Goal: Task Accomplishment & Management: Complete application form

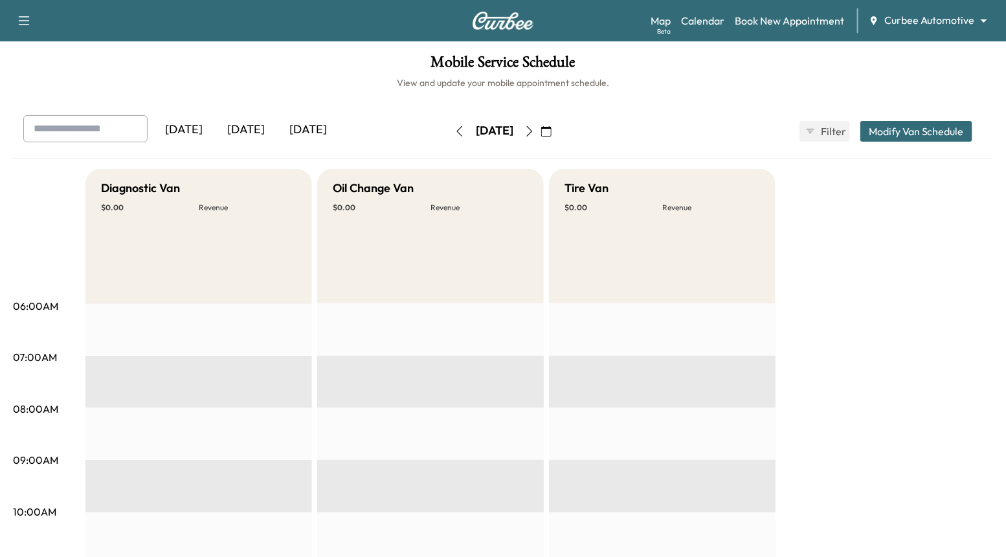
click at [920, 26] on body "Support Log Out Map Beta Calendar Book New Appointment Curbee Automotive ******…" at bounding box center [503, 278] width 1006 height 557
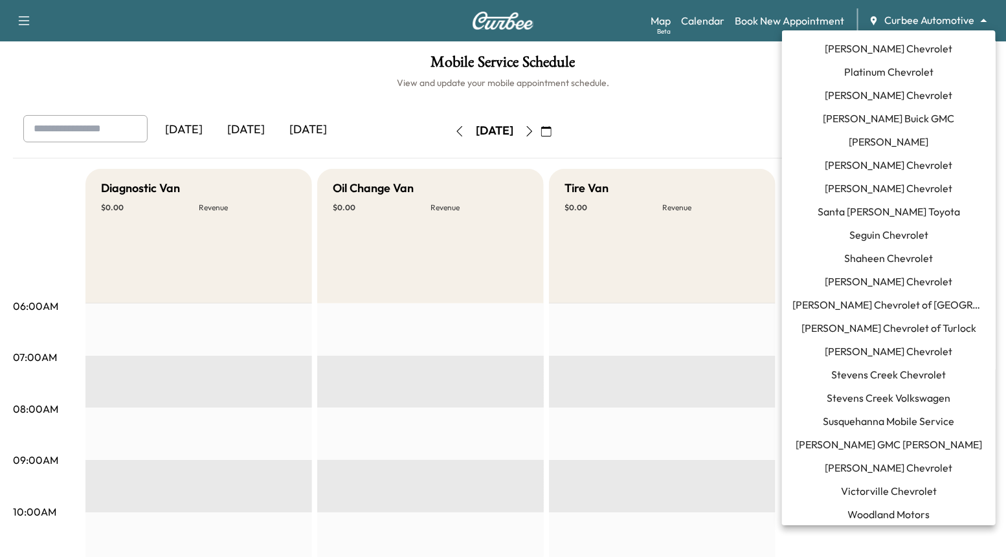
scroll to position [982, 0]
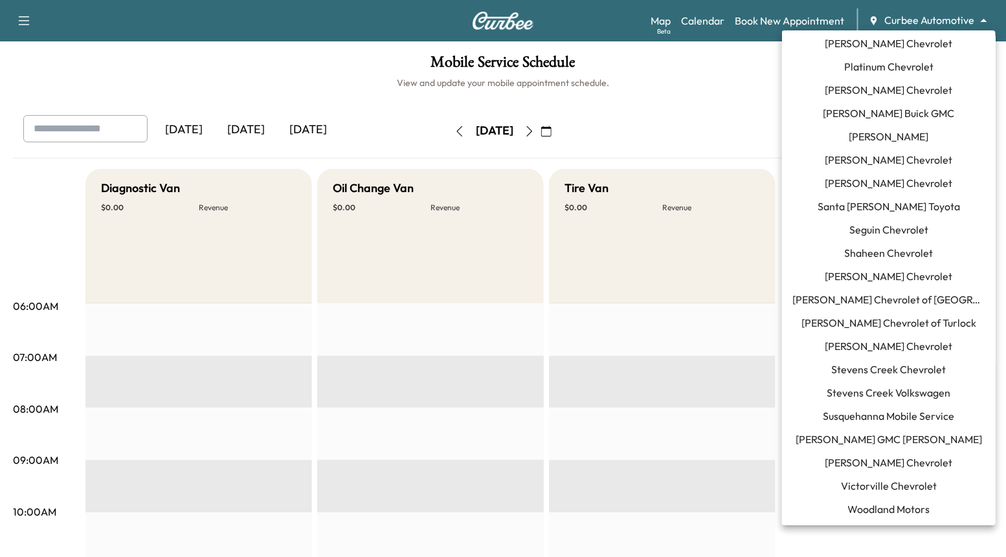
click at [894, 458] on span "[PERSON_NAME] Chevrolet" at bounding box center [888, 463] width 127 height 16
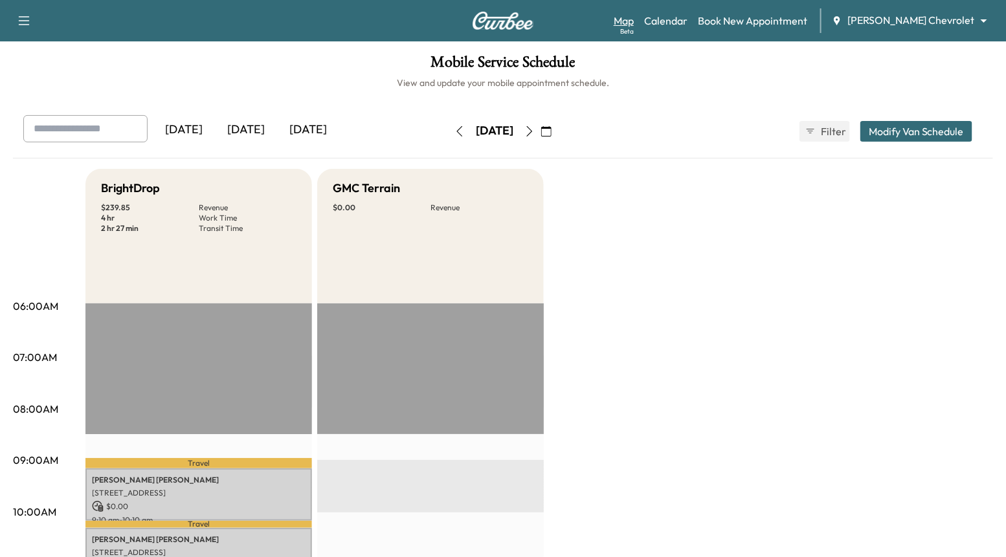
click at [634, 16] on link "Map Beta" at bounding box center [623, 21] width 20 height 16
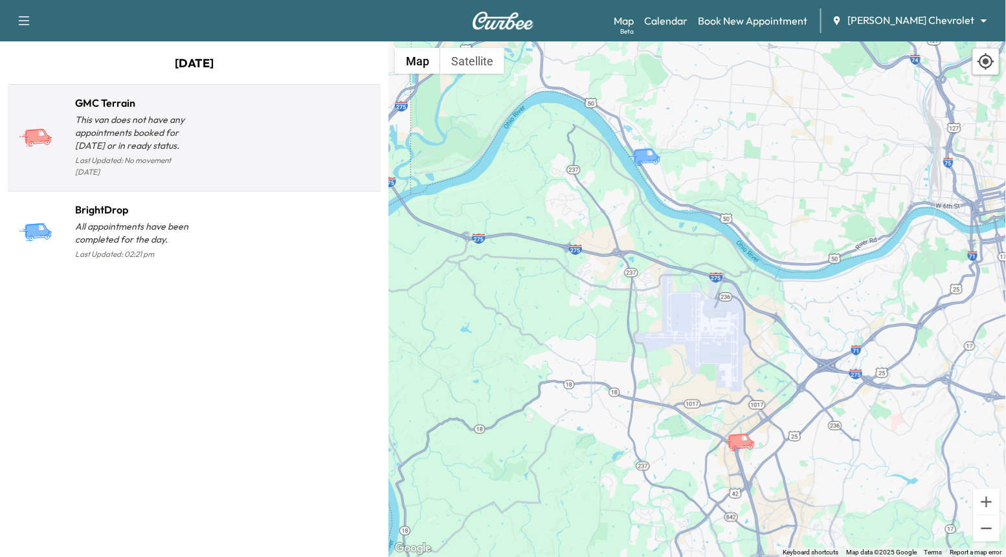
click at [258, 149] on div at bounding box center [284, 142] width 181 height 75
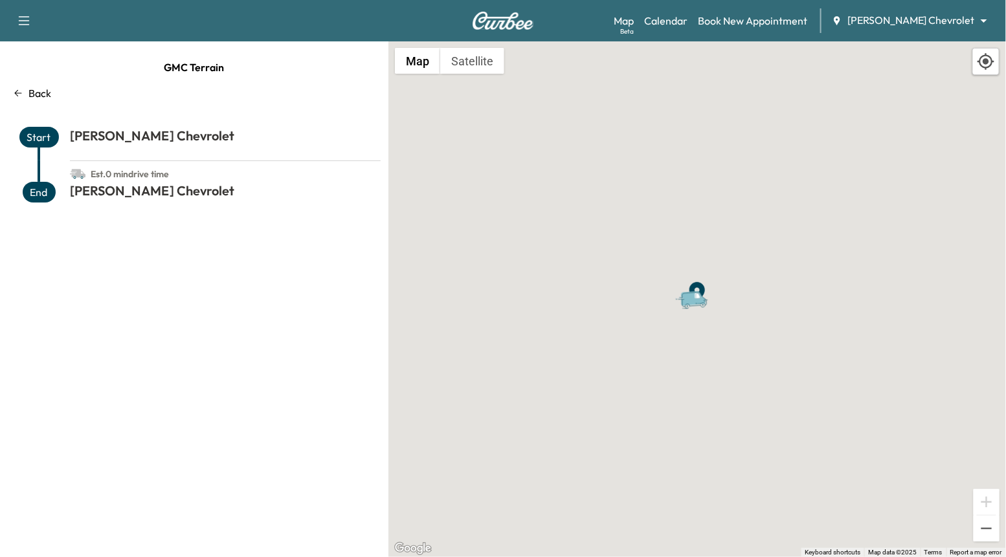
click at [21, 87] on div "Back" at bounding box center [194, 93] width 373 height 16
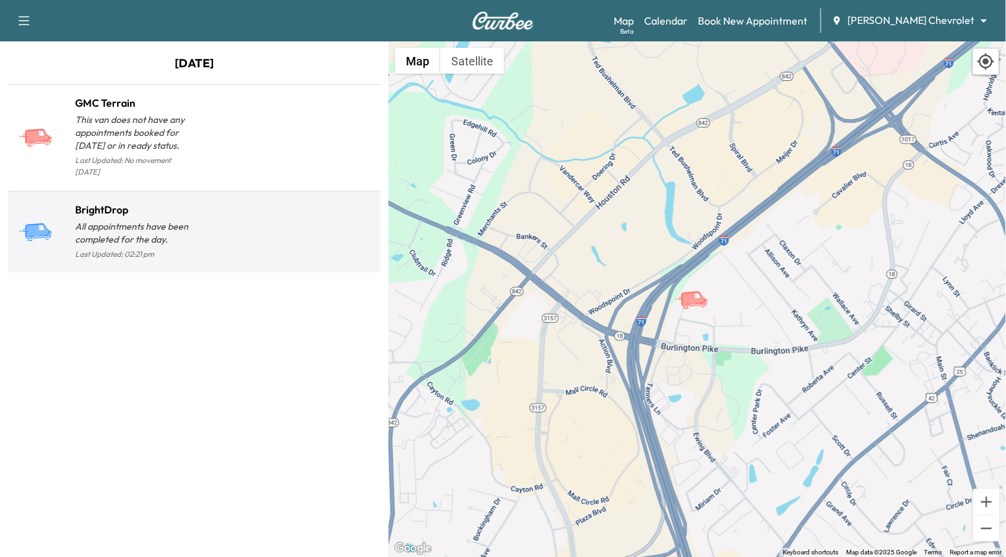
click at [257, 225] on div at bounding box center [284, 237] width 181 height 50
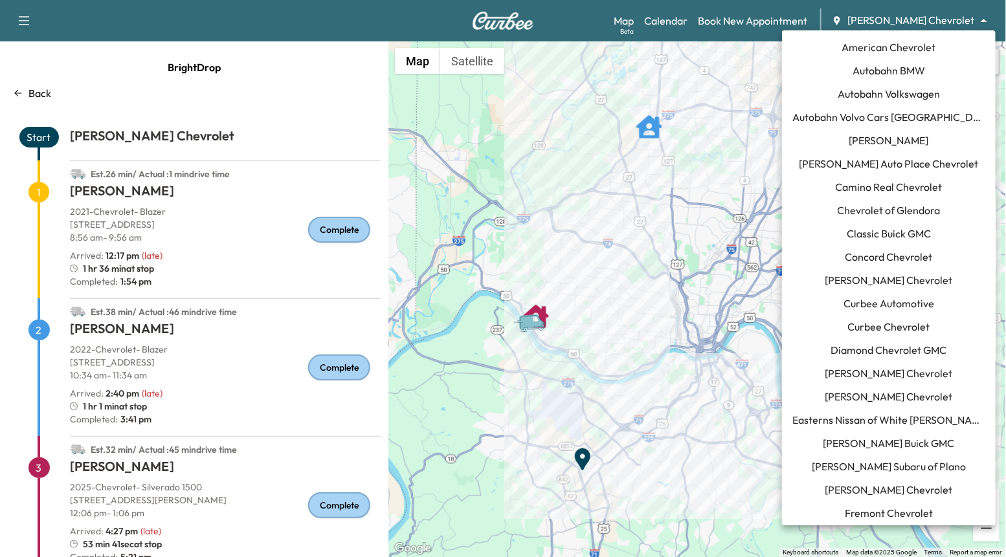
click at [902, 27] on body "Support Log Out Map Beta Calendar Book New Appointment [PERSON_NAME] Chevrolet …" at bounding box center [503, 278] width 1006 height 557
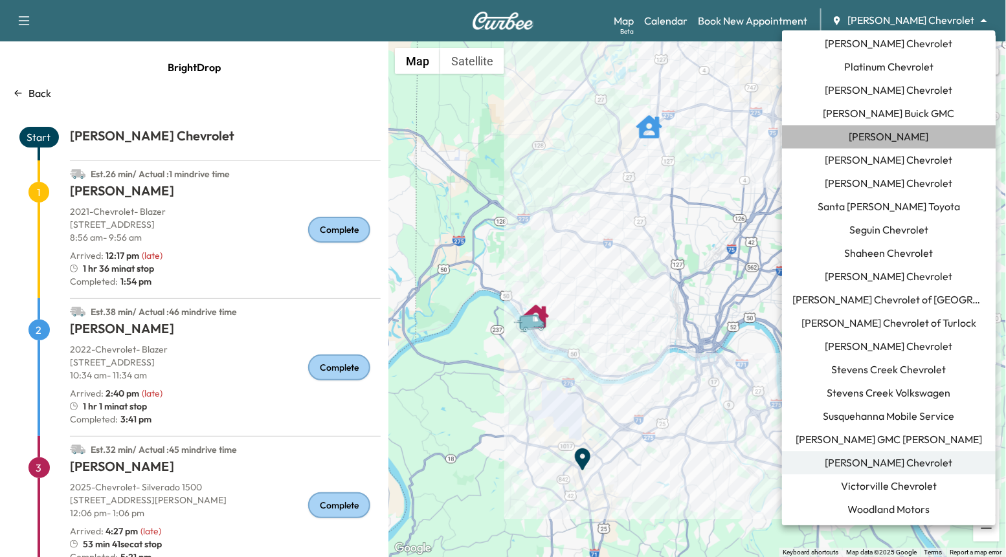
click at [894, 137] on span "[PERSON_NAME]" at bounding box center [889, 137] width 80 height 16
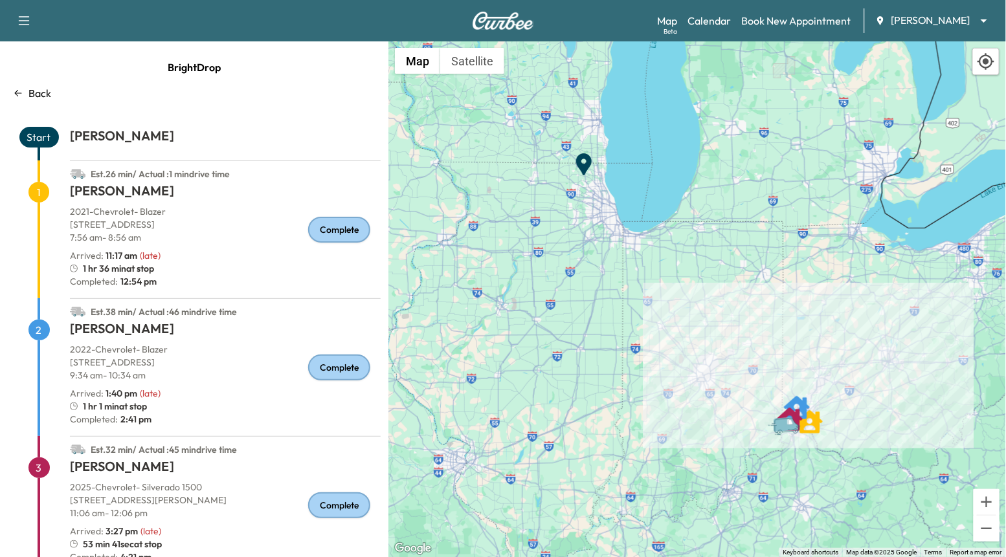
click at [261, 253] on div "Arrived : 11:17 am ( late )" at bounding box center [225, 255] width 311 height 13
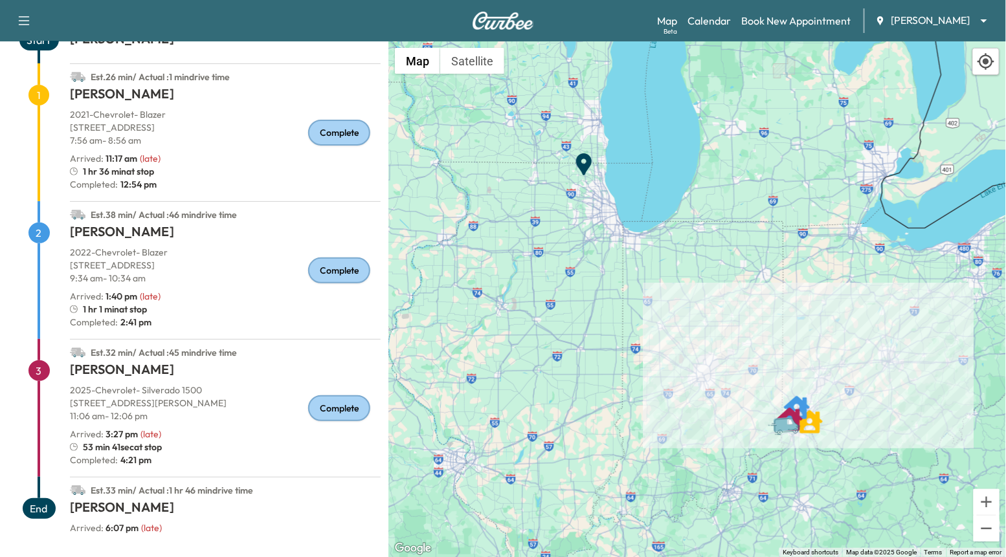
scroll to position [0, 0]
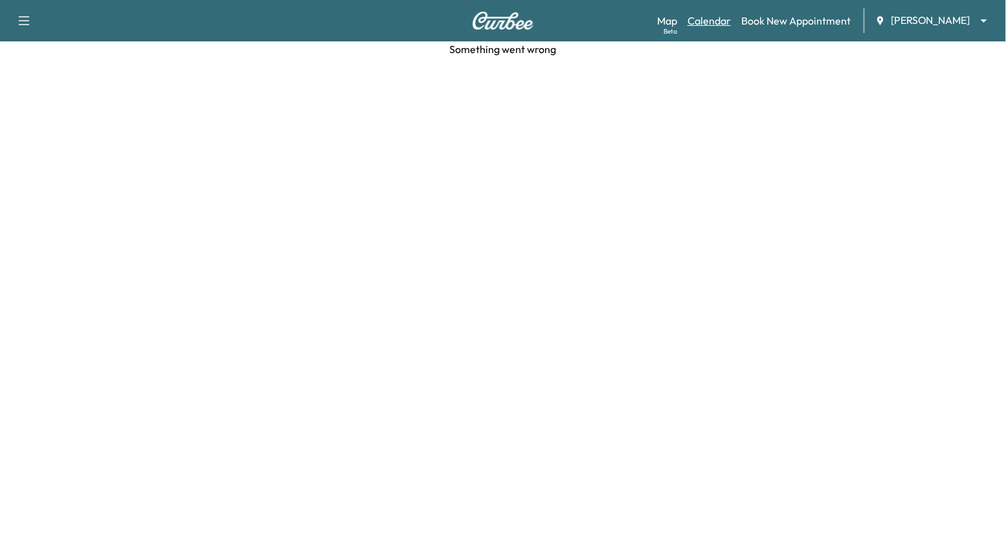
click at [709, 16] on link "Calendar" at bounding box center [708, 21] width 43 height 16
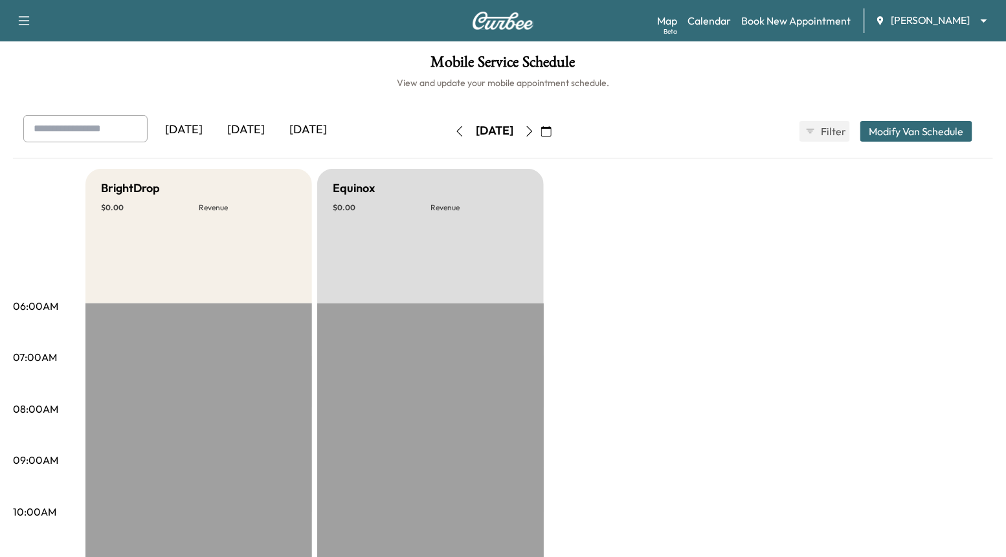
click at [911, 12] on div "Map Beta Calendar Book New Appointment [PERSON_NAME] ******** ​" at bounding box center [826, 20] width 338 height 25
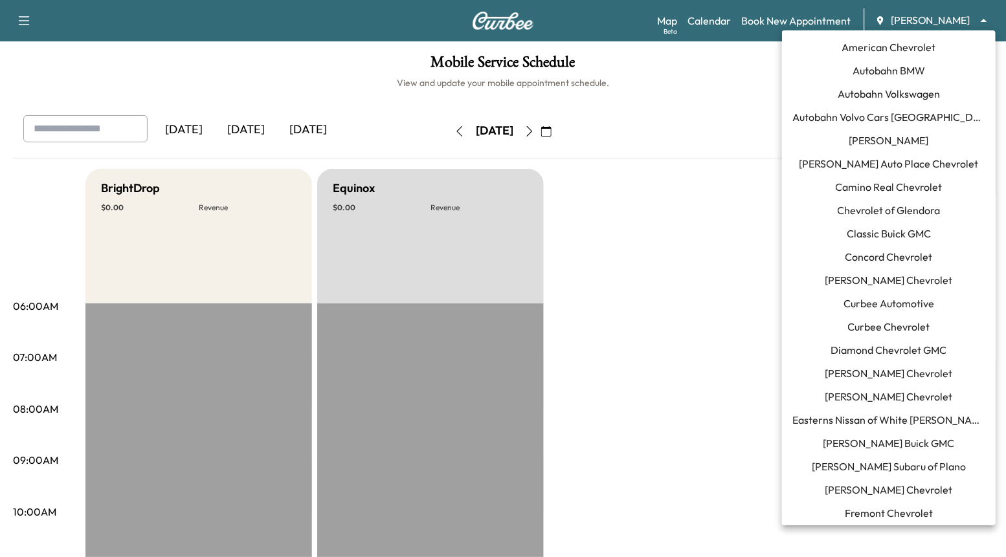
click at [912, 19] on body "Support Log Out Map Beta Calendar Book New Appointment Ray Chevrolet ******** ​…" at bounding box center [503, 278] width 1006 height 557
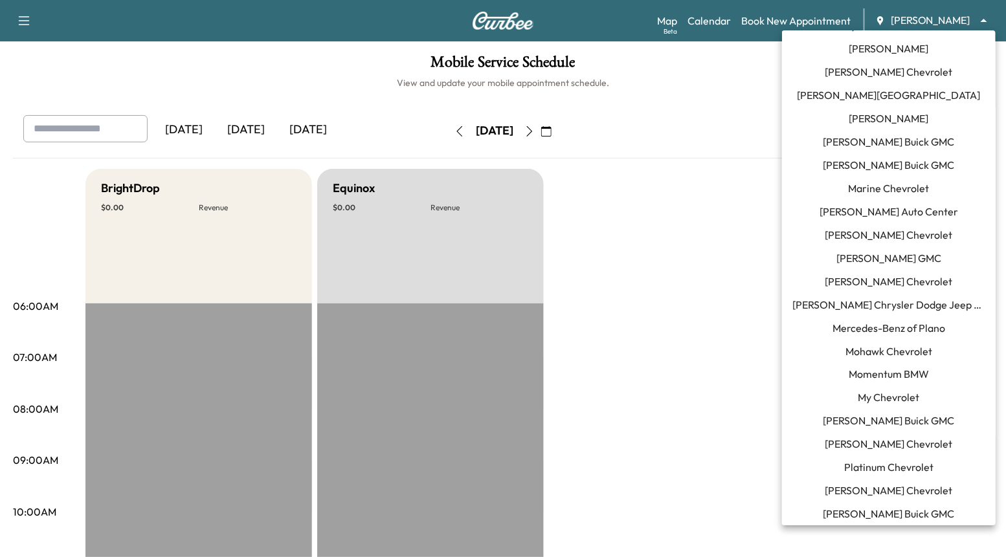
scroll to position [571, 0]
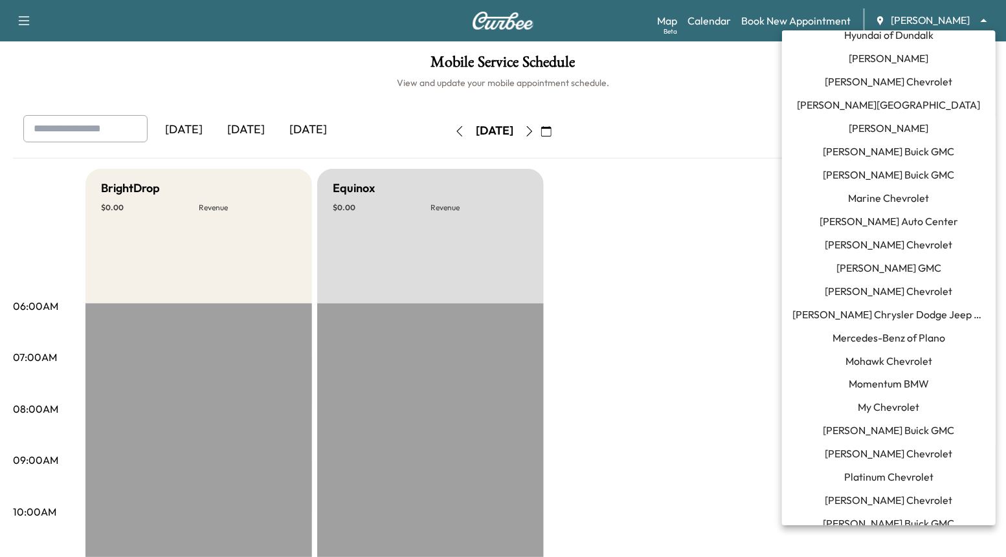
click at [873, 129] on span "[PERSON_NAME]" at bounding box center [889, 128] width 80 height 16
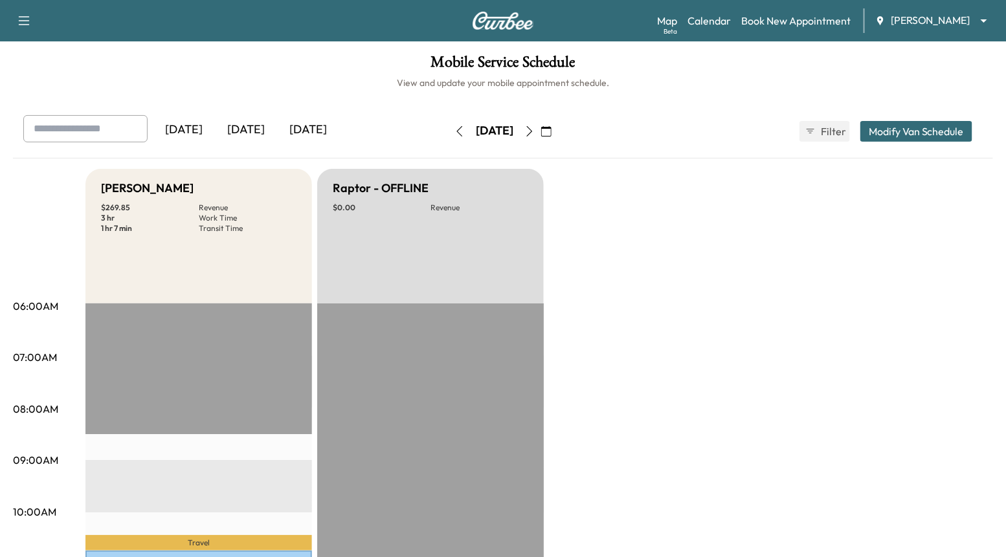
scroll to position [343, 0]
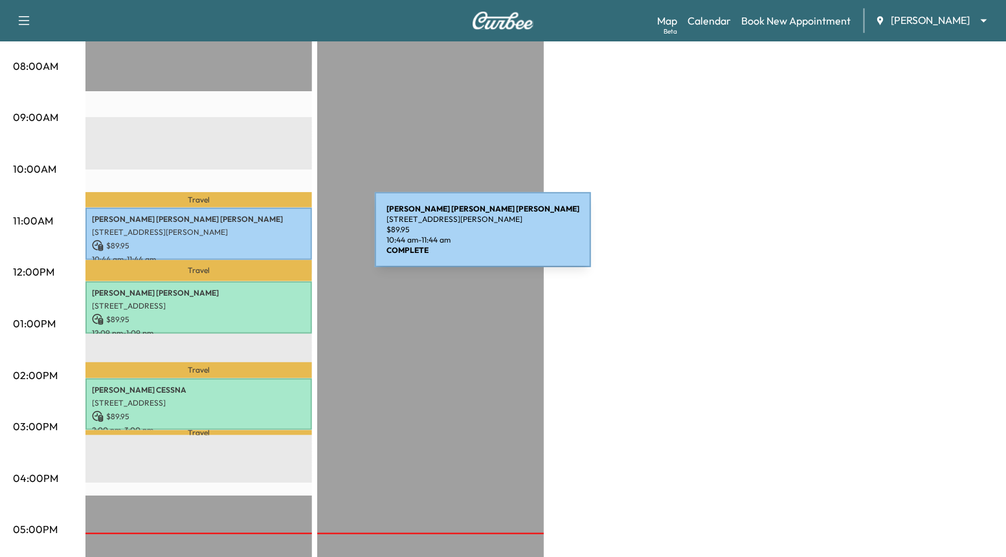
click at [277, 237] on div "[PERSON_NAME] [PERSON_NAME] [STREET_ADDRESS][PERSON_NAME] $ 89.95 10:44 am - 11…" at bounding box center [198, 234] width 227 height 52
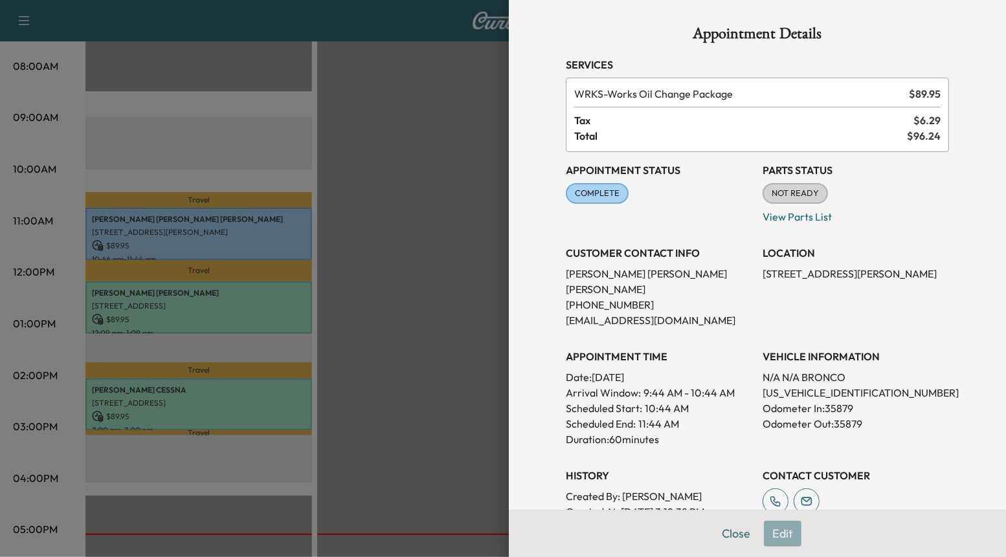
click at [241, 303] on div at bounding box center [503, 278] width 1006 height 557
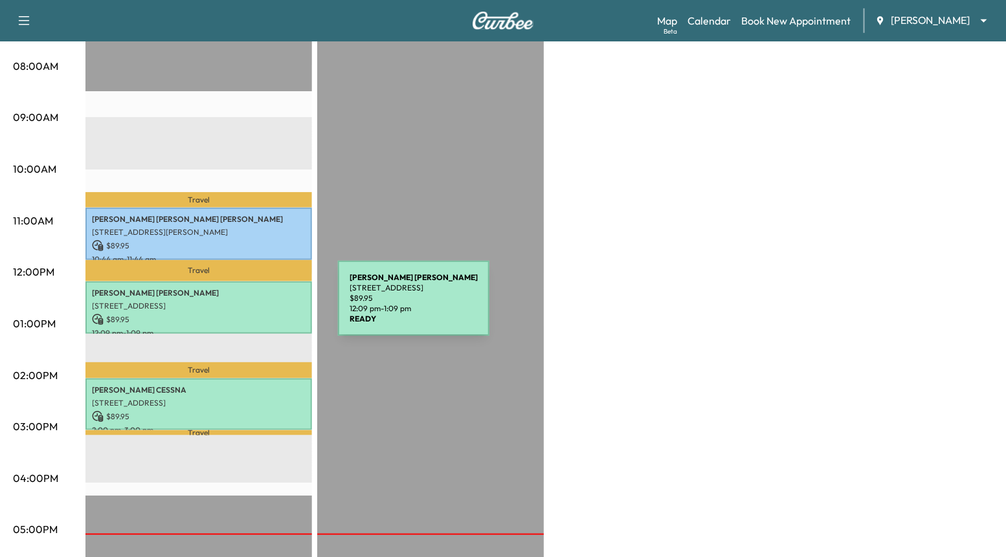
click at [241, 307] on p "[STREET_ADDRESS]" at bounding box center [199, 306] width 214 height 10
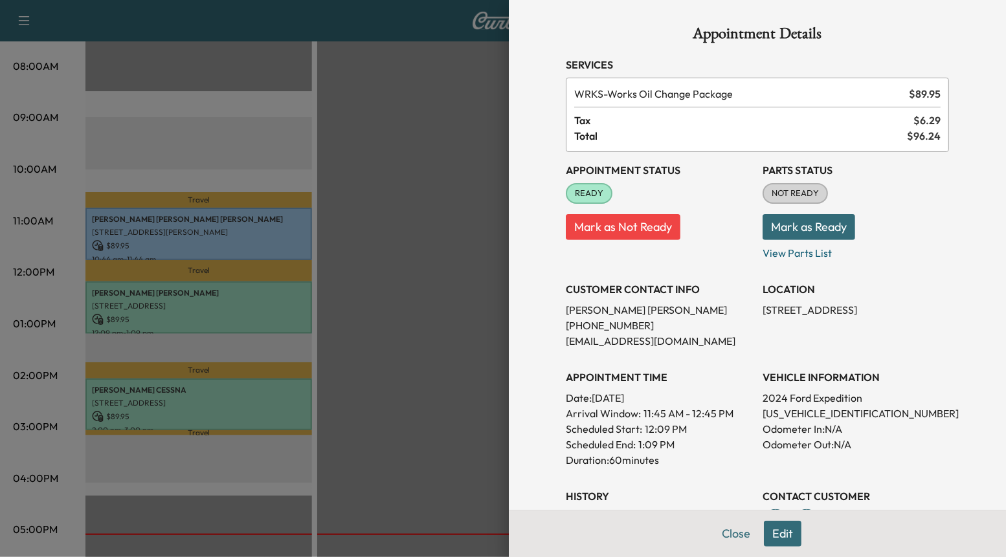
click at [241, 307] on div at bounding box center [503, 278] width 1006 height 557
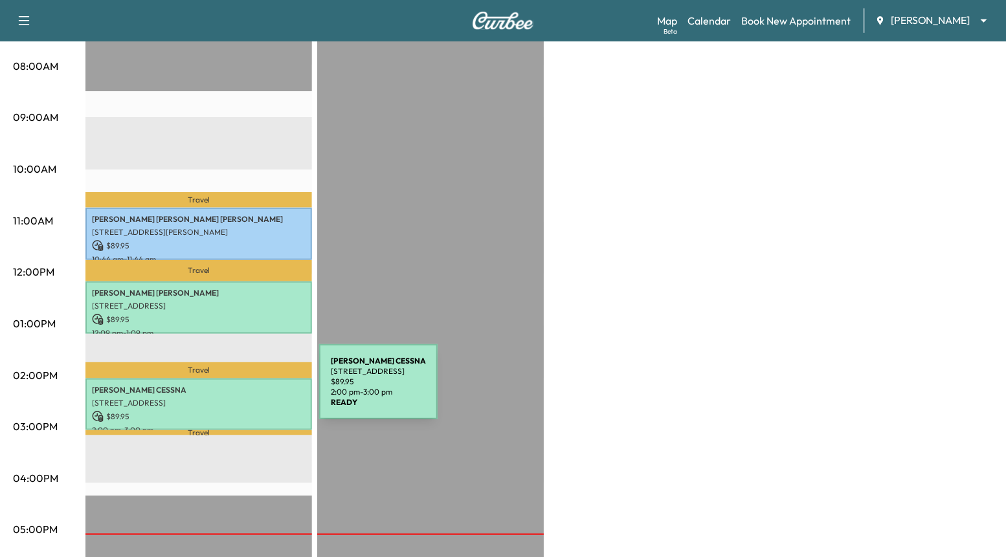
click at [222, 390] on p "[PERSON_NAME]" at bounding box center [199, 390] width 214 height 10
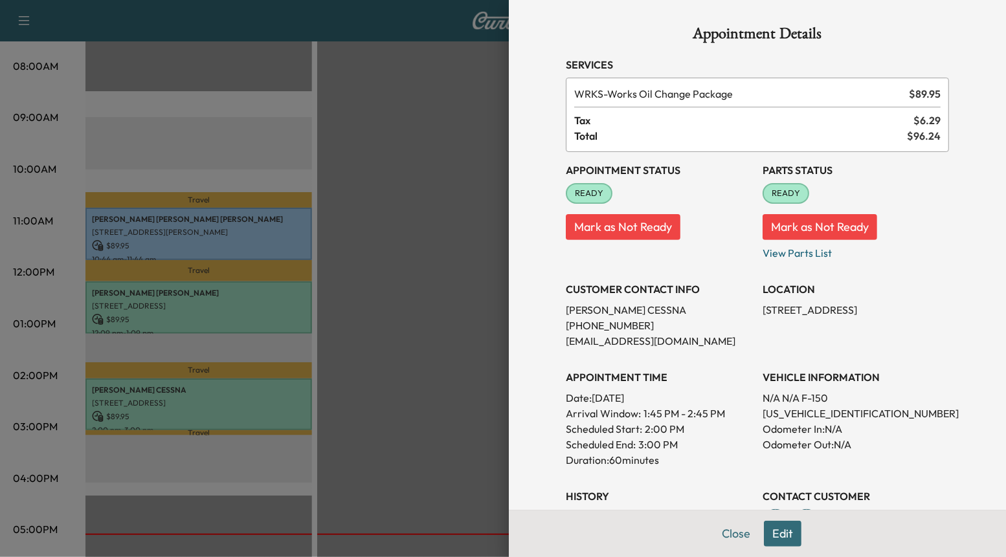
click at [306, 357] on div at bounding box center [503, 278] width 1006 height 557
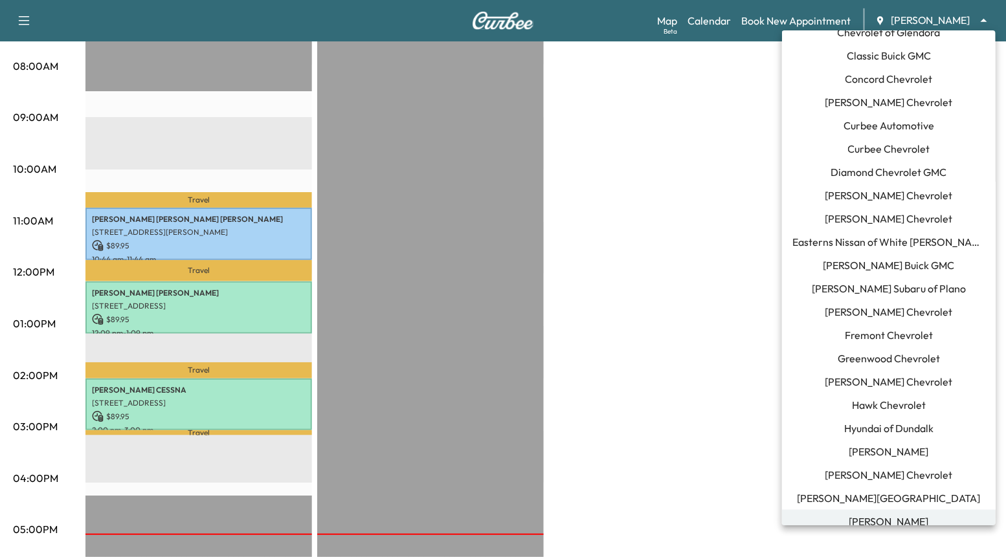
scroll to position [0, 0]
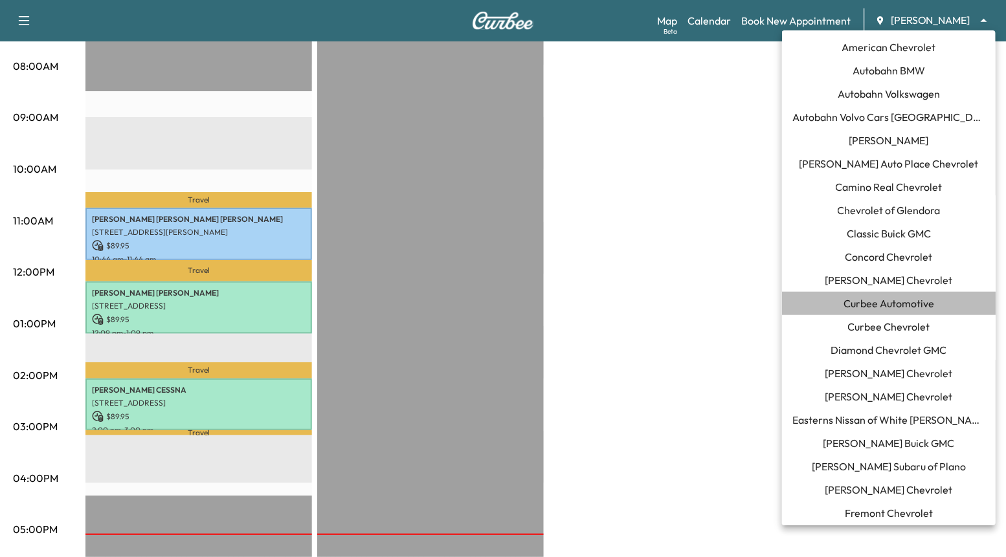
click at [885, 302] on span "Curbee Automotive" at bounding box center [888, 304] width 91 height 16
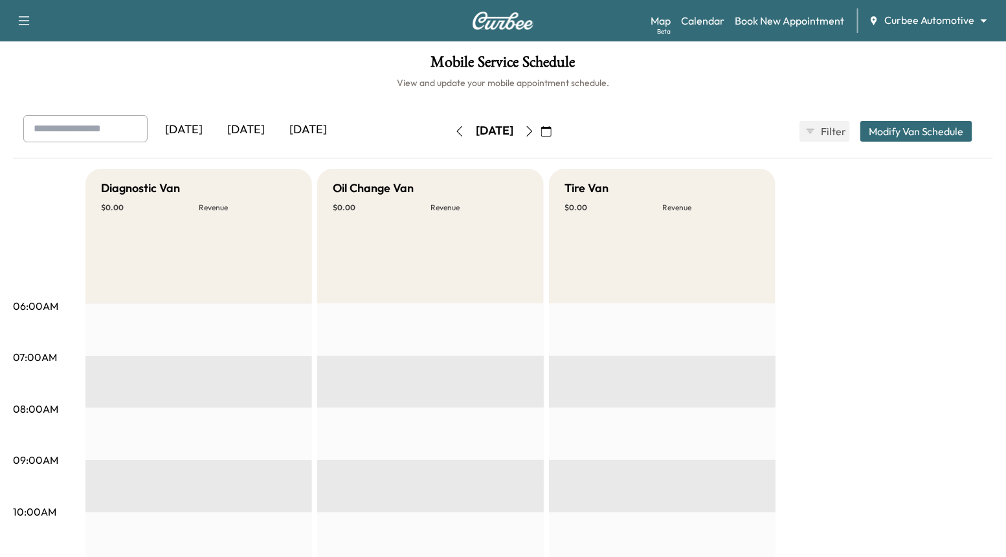
click at [535, 129] on icon "button" at bounding box center [529, 131] width 10 height 10
click at [757, 20] on link "Book New Appointment" at bounding box center [789, 21] width 109 height 16
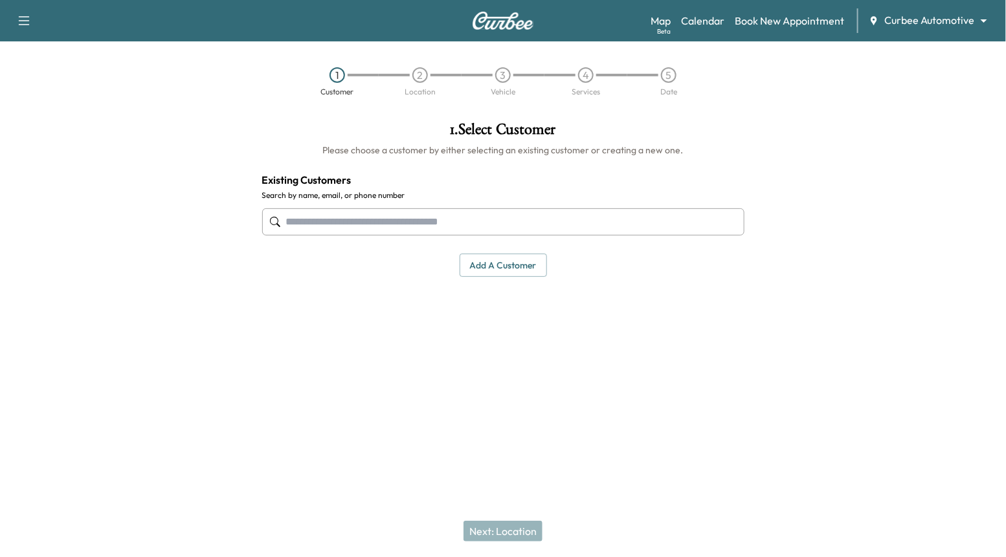
click at [553, 217] on input "text" at bounding box center [503, 221] width 482 height 27
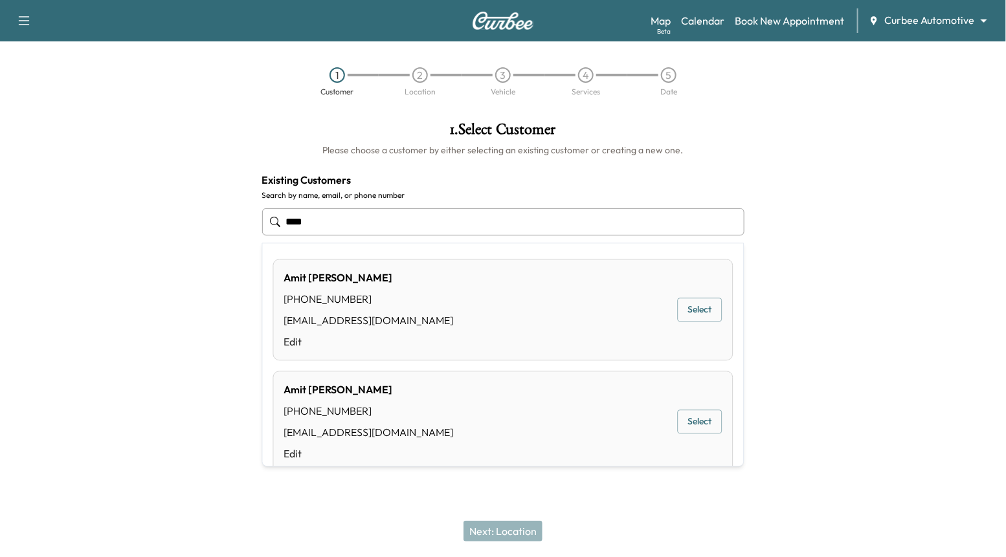
click at [705, 432] on button "Select" at bounding box center [700, 422] width 45 height 24
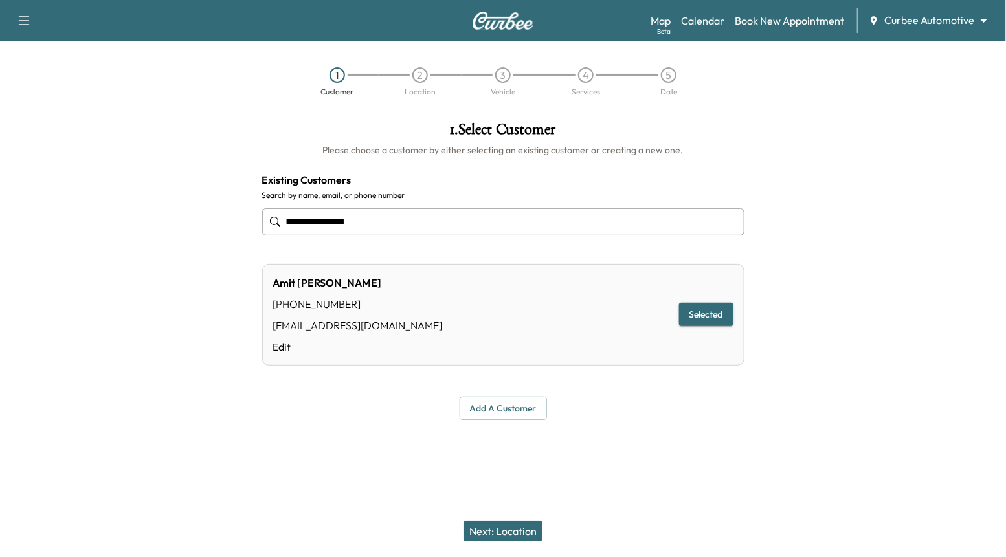
type input "**********"
click at [942, 13] on body "**********" at bounding box center [503, 278] width 1006 height 557
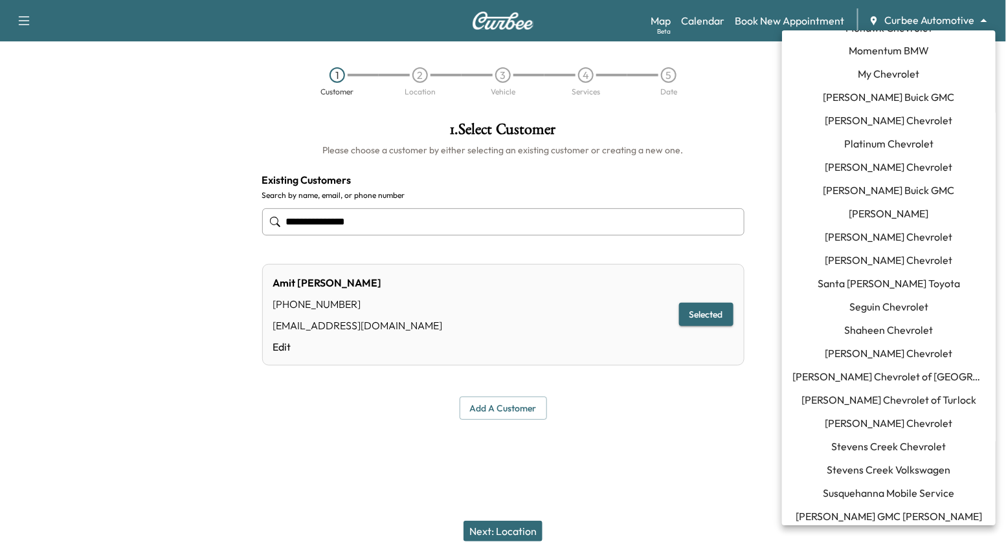
scroll to position [982, 0]
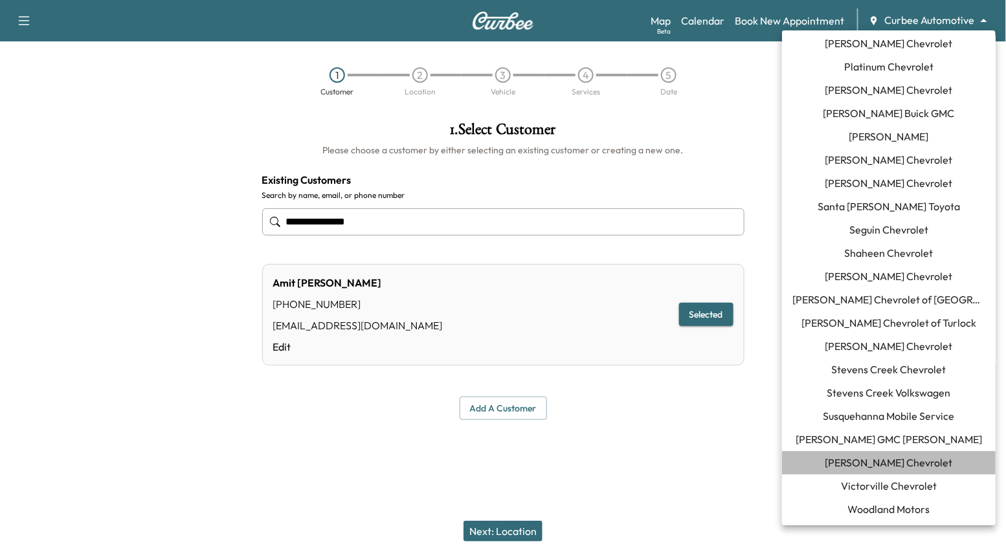
click at [884, 466] on span "[PERSON_NAME] Chevrolet" at bounding box center [888, 463] width 127 height 16
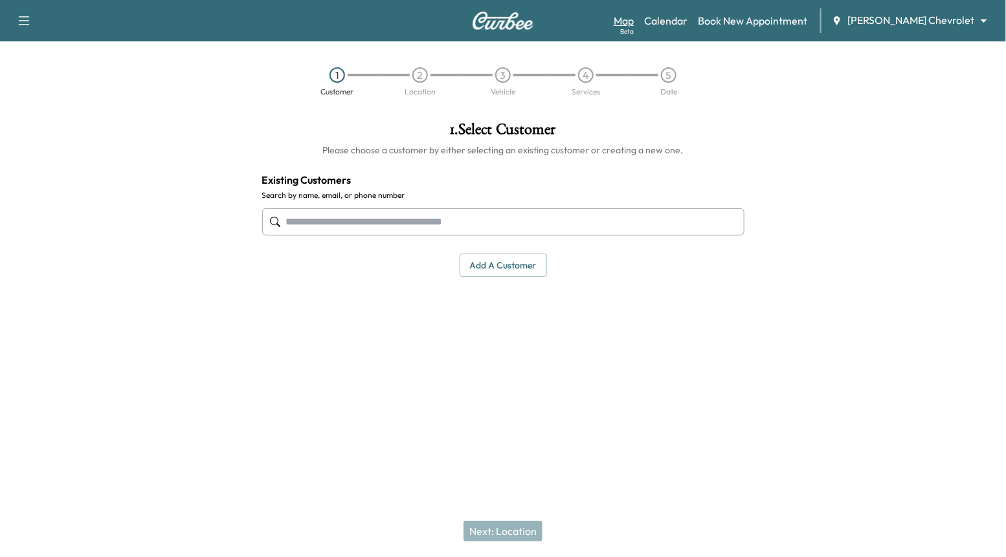
click at [634, 23] on link "Map Beta" at bounding box center [623, 21] width 20 height 16
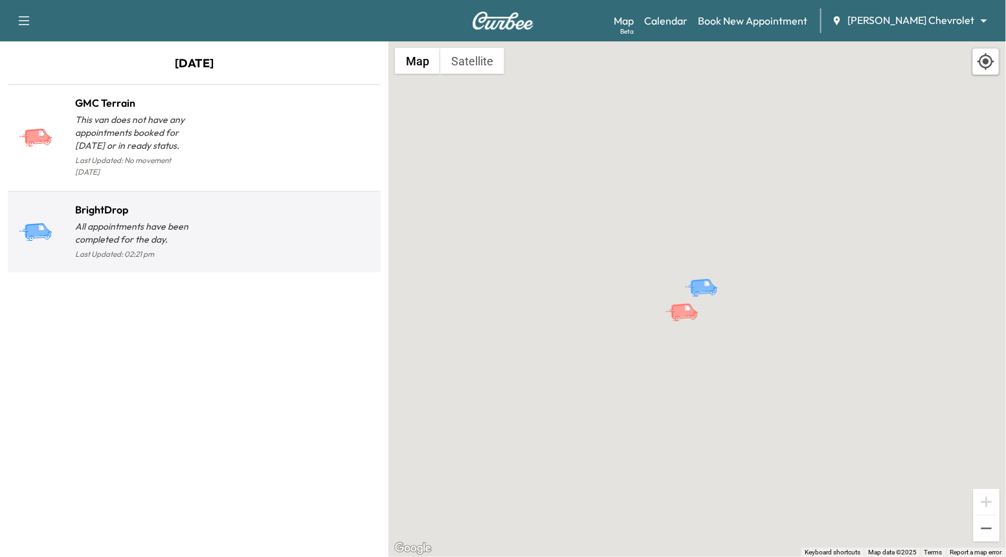
click at [252, 239] on div at bounding box center [284, 237] width 181 height 50
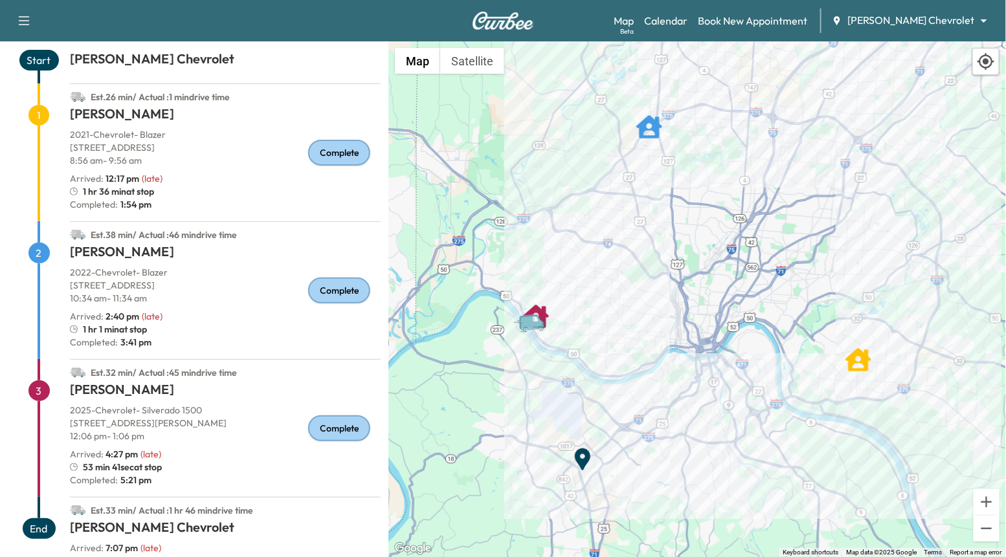
scroll to position [80, 0]
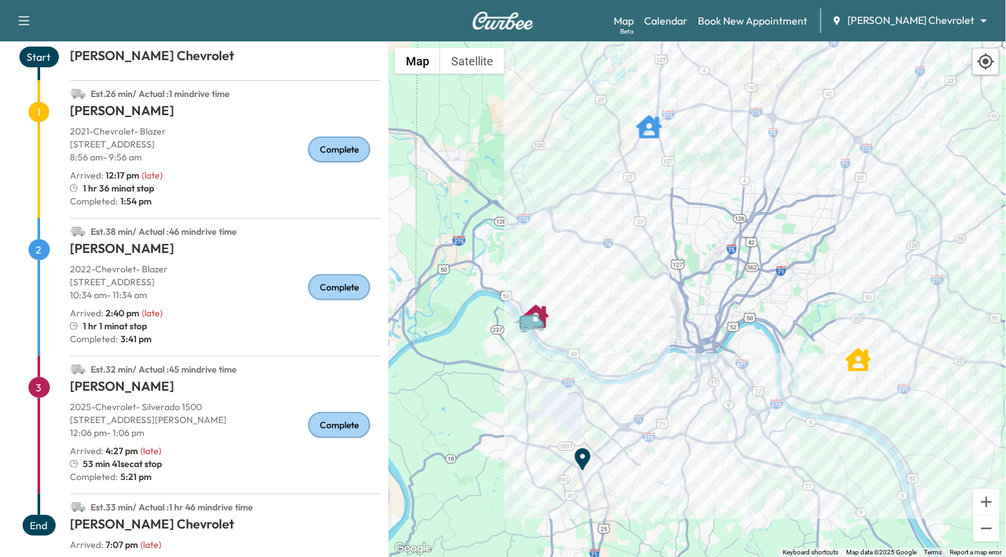
click at [900, 21] on body "Support Log Out Map Beta Calendar Book New Appointment [PERSON_NAME] Chevrolet …" at bounding box center [503, 278] width 1006 height 557
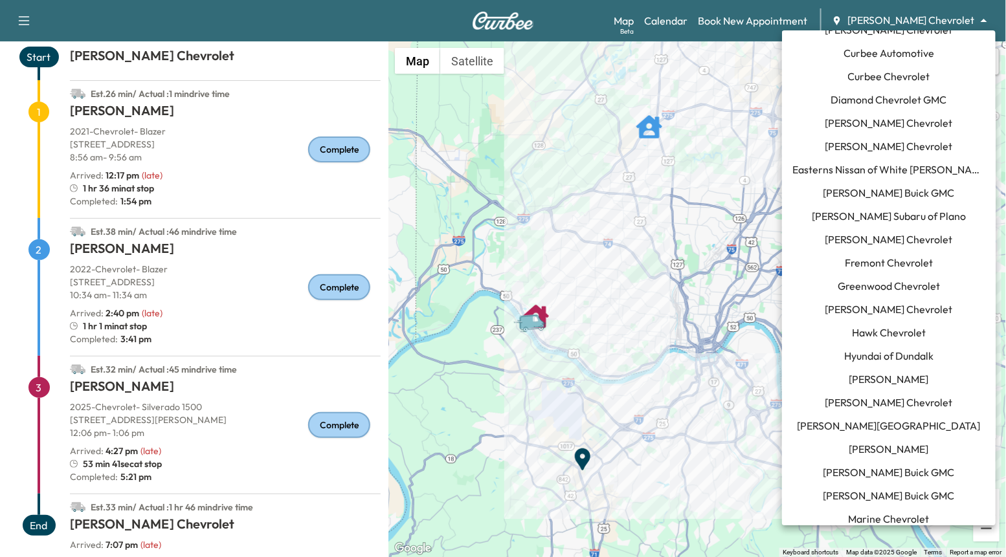
scroll to position [0, 0]
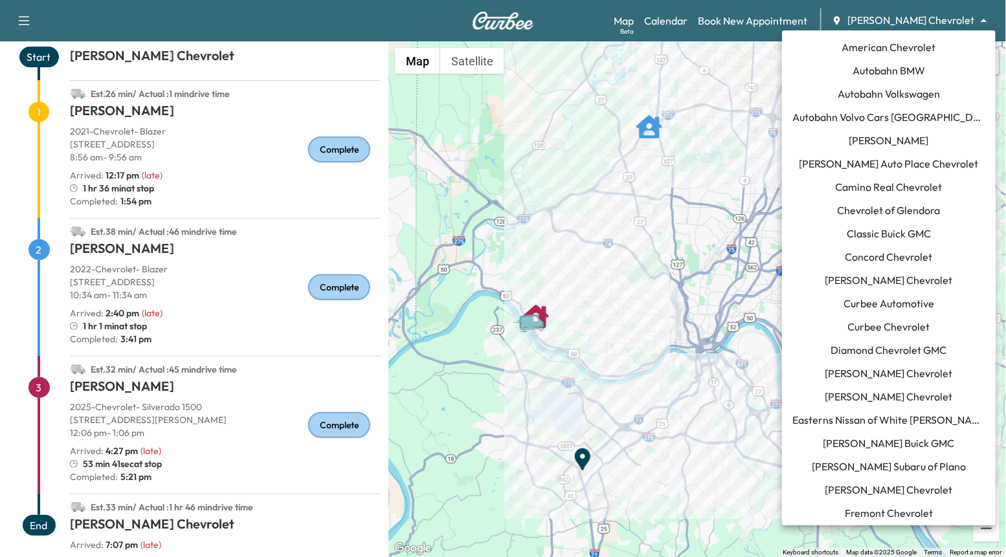
click at [891, 306] on span "Curbee Automotive" at bounding box center [888, 304] width 91 height 16
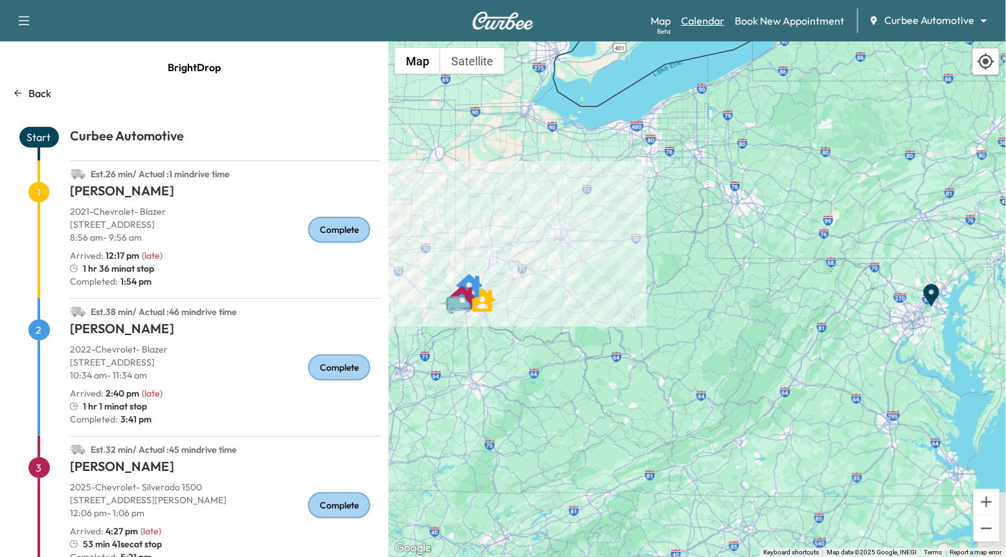
click at [705, 24] on link "Calendar" at bounding box center [702, 21] width 43 height 16
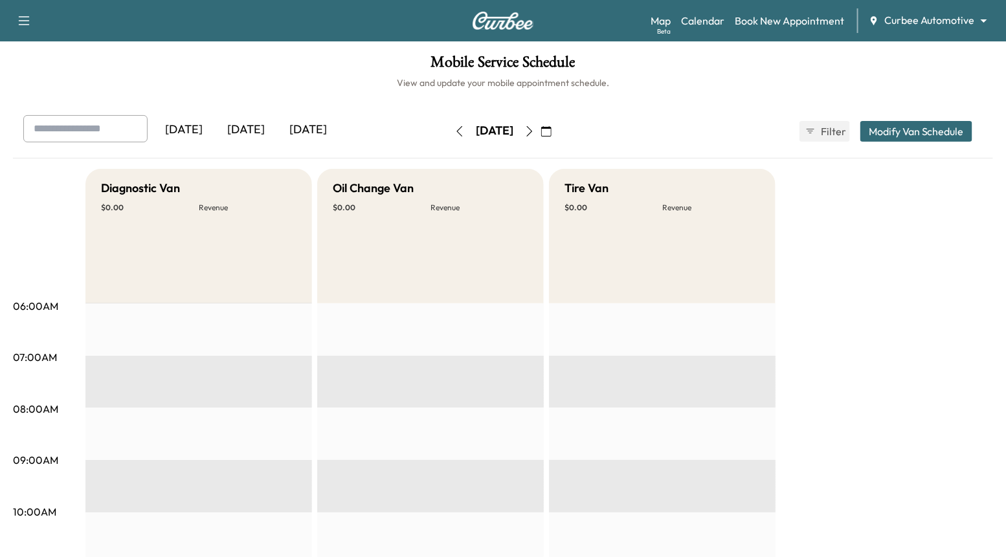
click at [771, 32] on div "Map Beta Calendar Book New Appointment Curbee Automotive ******** ​" at bounding box center [822, 20] width 345 height 25
click at [766, 24] on link "Book New Appointment" at bounding box center [789, 21] width 109 height 16
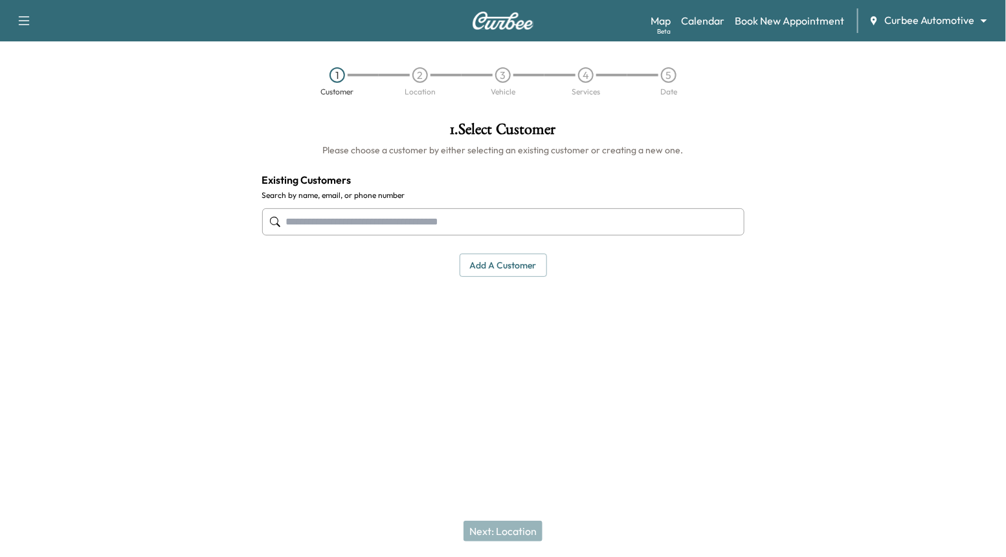
click at [564, 212] on input "text" at bounding box center [503, 221] width 482 height 27
click at [561, 217] on input "text" at bounding box center [503, 221] width 482 height 27
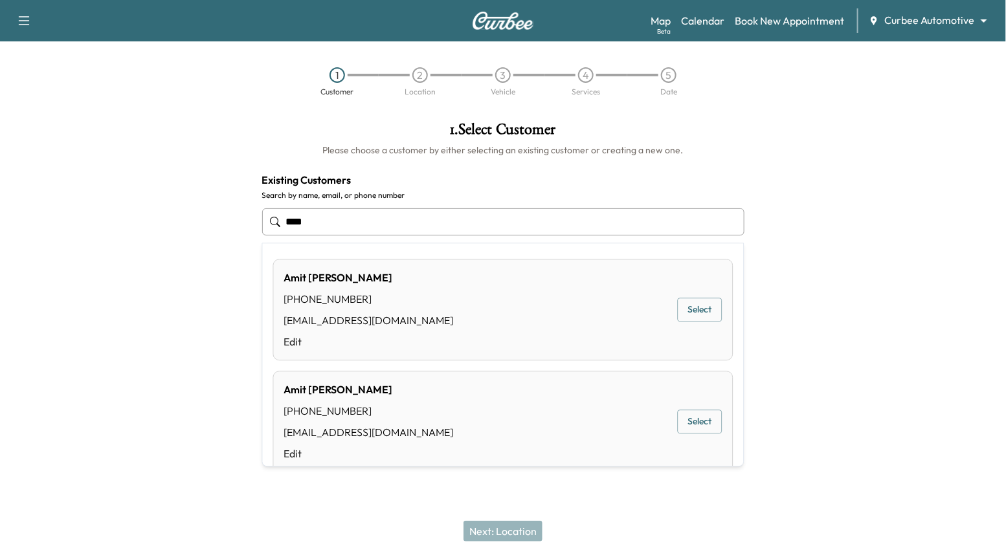
click at [712, 424] on button "Select" at bounding box center [700, 422] width 45 height 24
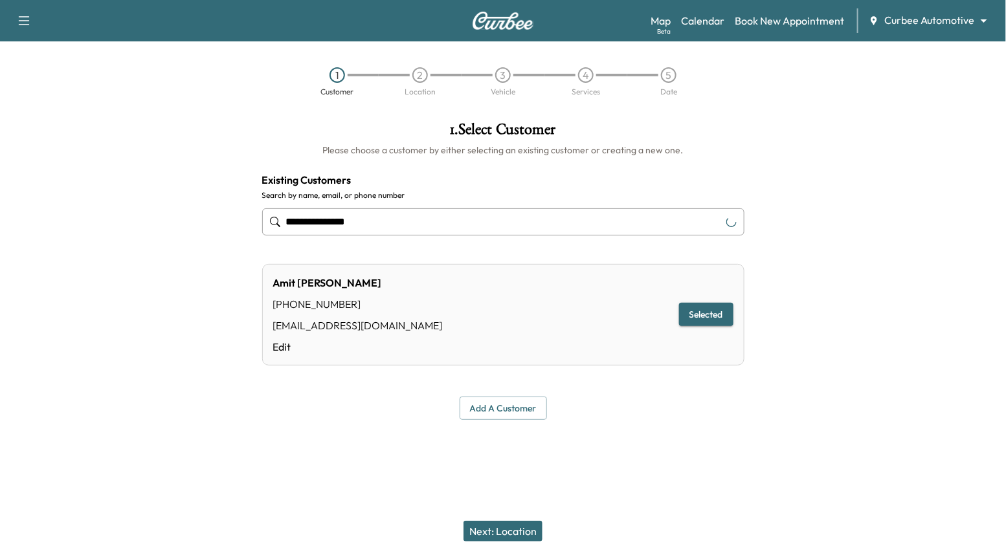
type input "**********"
click at [511, 534] on button "Next: Location" at bounding box center [502, 531] width 79 height 21
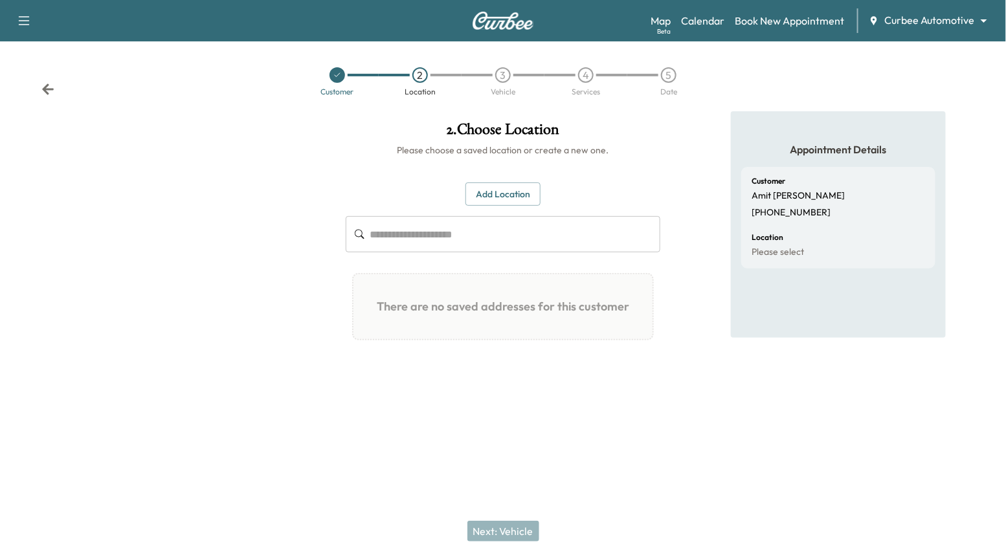
click at [480, 240] on input "text" at bounding box center [515, 234] width 291 height 36
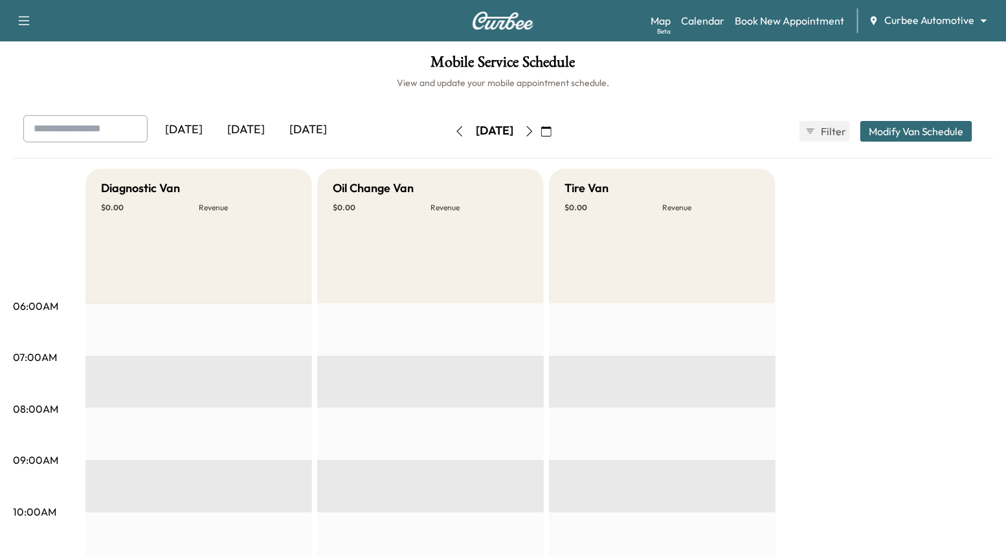
click at [853, 18] on div "Map Beta Calendar Book New Appointment Curbee Automotive ******** ​" at bounding box center [822, 20] width 345 height 25
click at [823, 20] on link "Book New Appointment" at bounding box center [789, 21] width 109 height 16
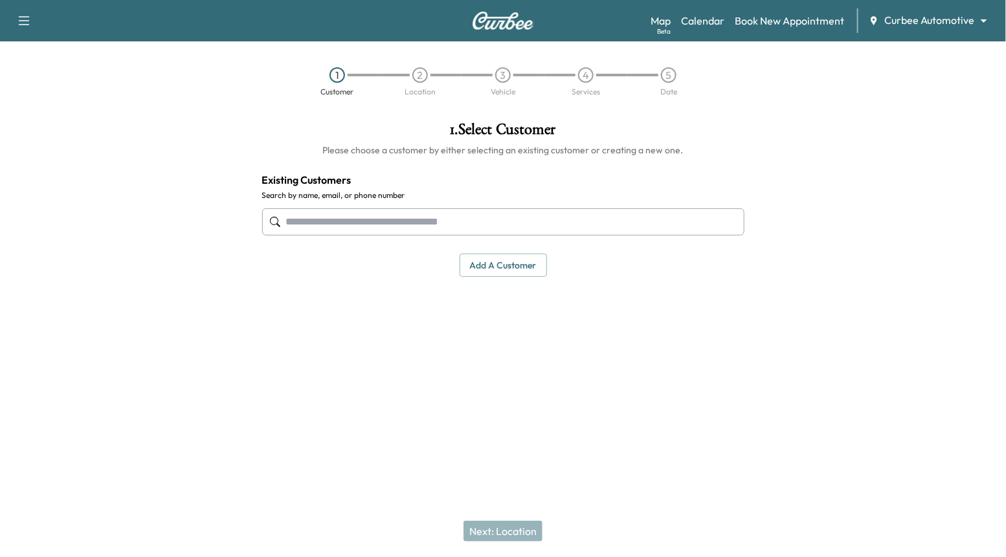
click at [522, 230] on input "text" at bounding box center [503, 221] width 482 height 27
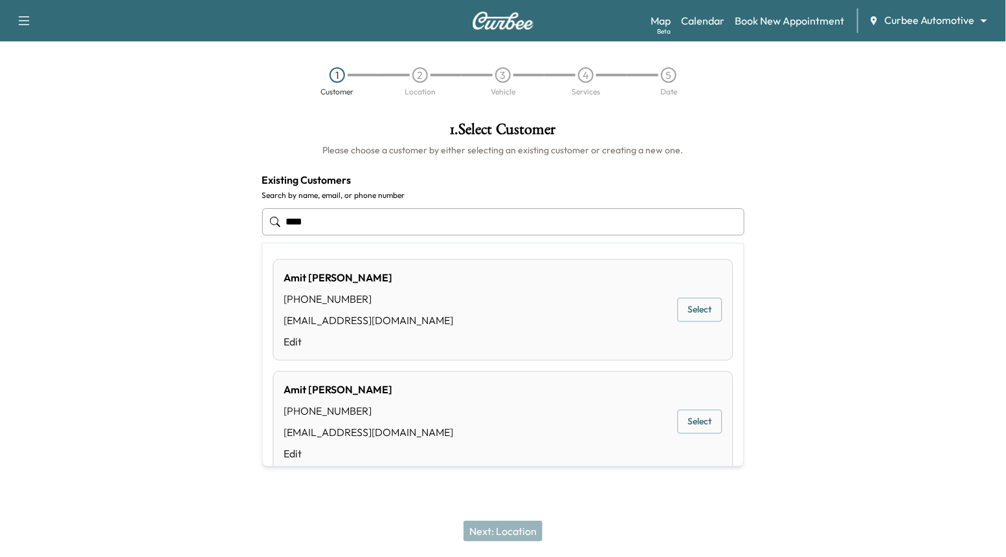
click at [704, 311] on button "Select" at bounding box center [700, 310] width 45 height 24
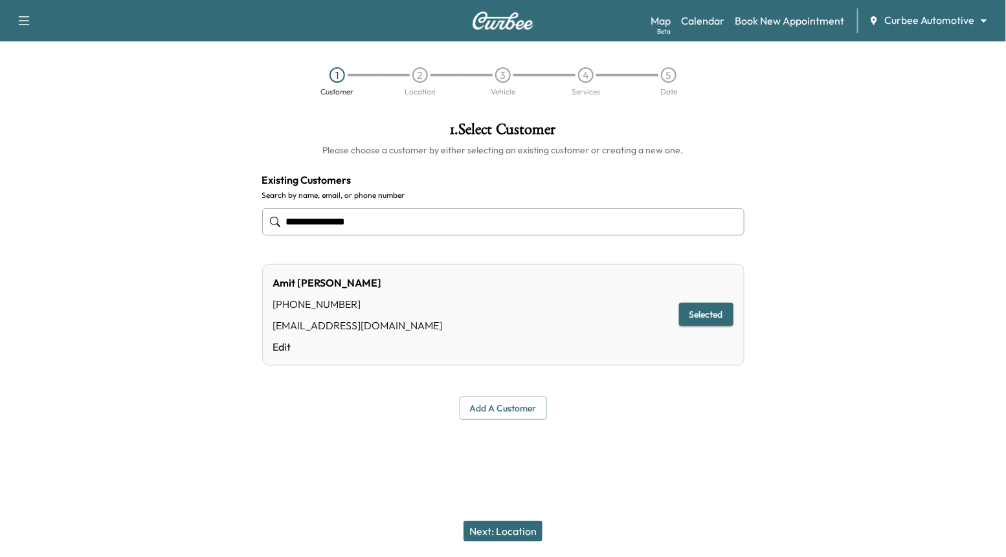
type input "**********"
click at [517, 526] on button "Next: Location" at bounding box center [502, 531] width 79 height 21
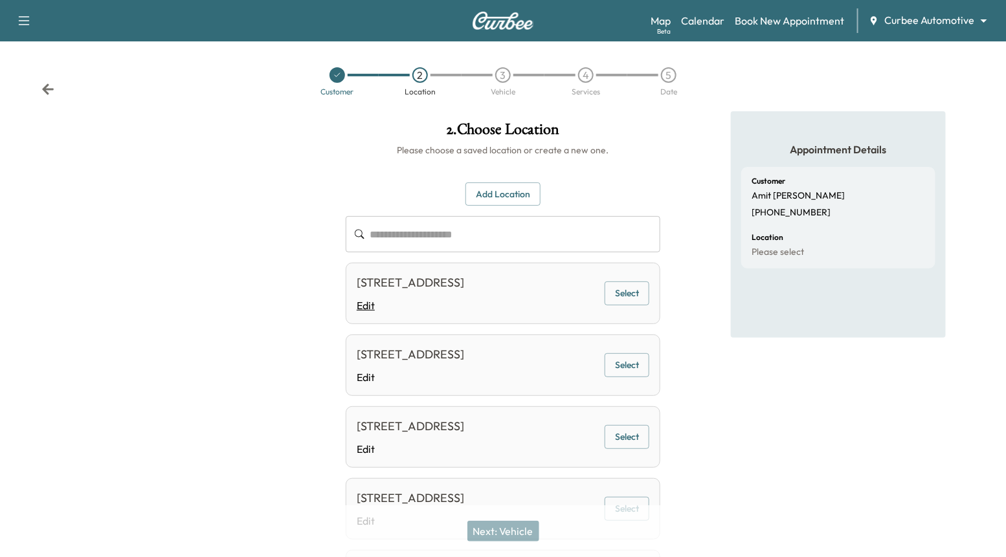
scroll to position [257, 0]
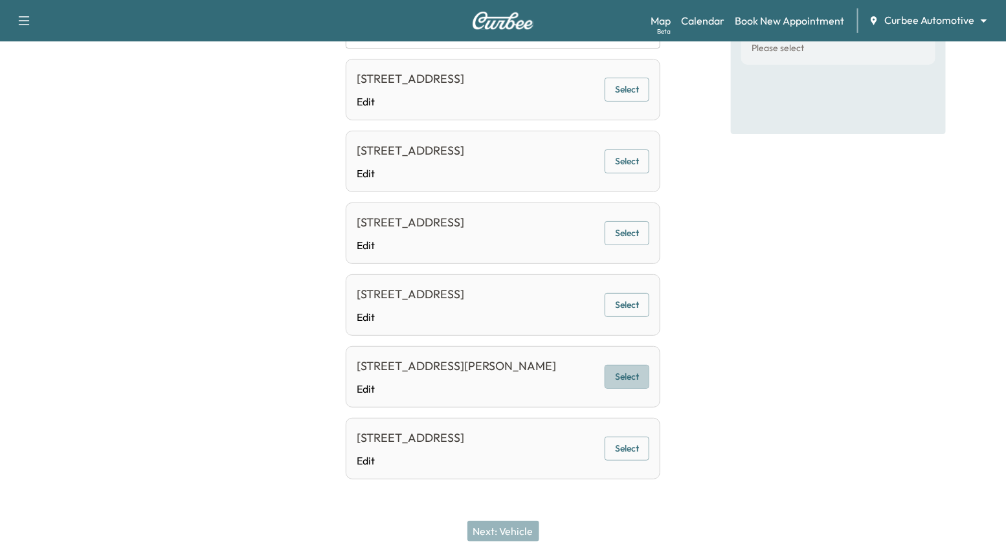
click at [633, 373] on button "Select" at bounding box center [626, 377] width 45 height 24
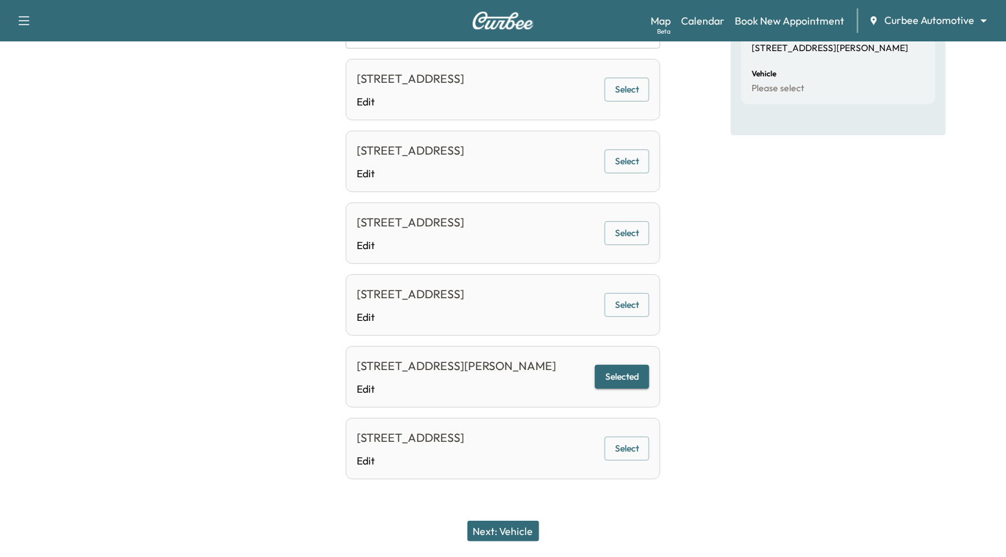
click at [492, 531] on button "Next: Vehicle" at bounding box center [503, 531] width 72 height 21
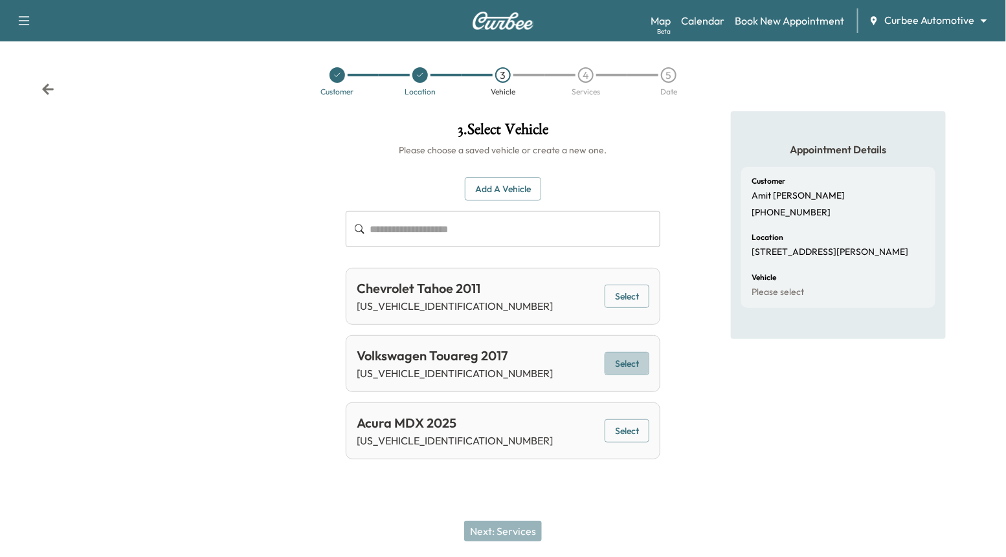
click at [643, 372] on button "Select" at bounding box center [626, 364] width 45 height 24
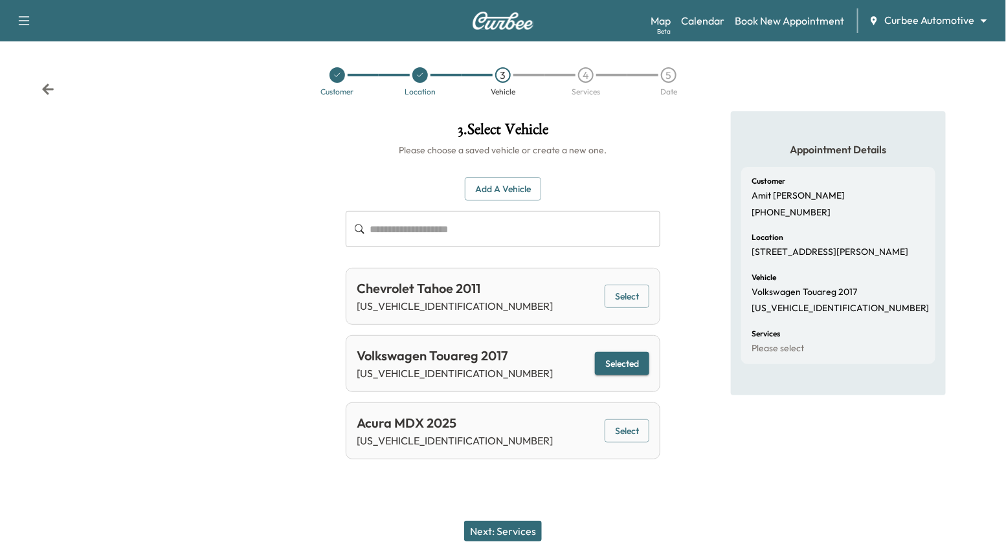
click at [520, 523] on button "Next: Services" at bounding box center [503, 531] width 78 height 21
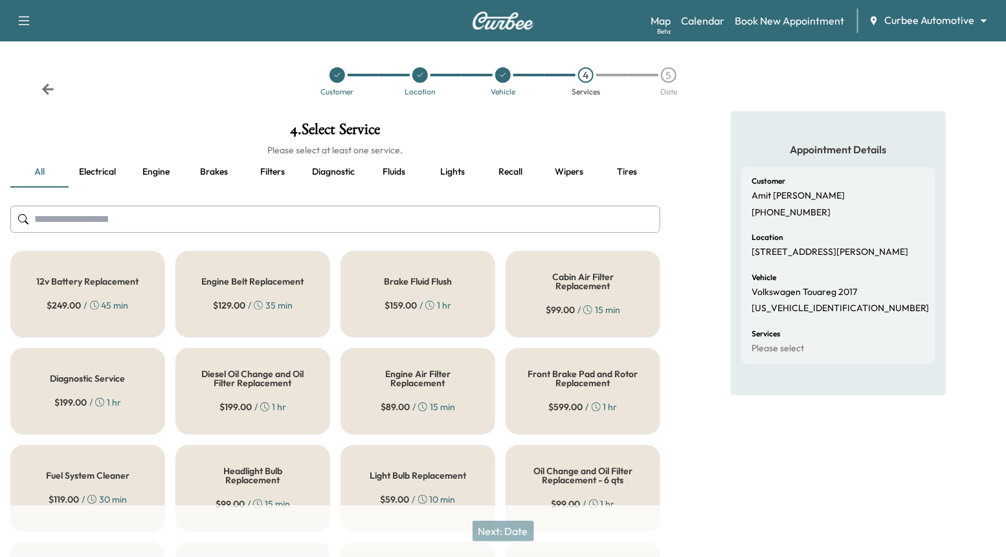
drag, startPoint x: 408, startPoint y: 283, endPoint x: 398, endPoint y: 236, distance: 48.4
click at [398, 236] on div "4 . Select Service Please select at least one service. all Electrical Engine Br…" at bounding box center [335, 560] width 670 height 898
click at [118, 301] on div "$ 249.00 / 45 min" at bounding box center [88, 305] width 82 height 13
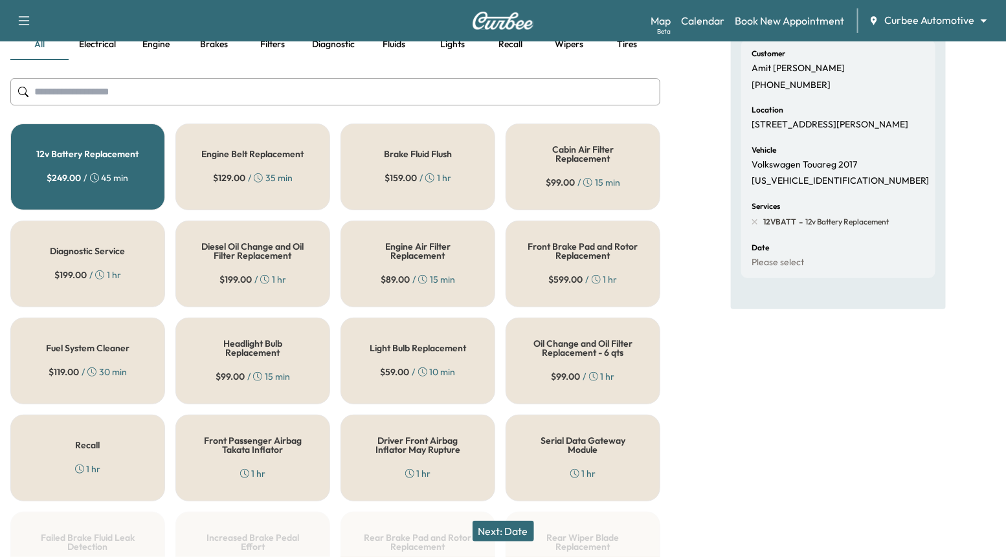
scroll to position [127, 0]
click at [574, 458] on div "Serial Data Gateway Module 1 hr" at bounding box center [582, 458] width 155 height 87
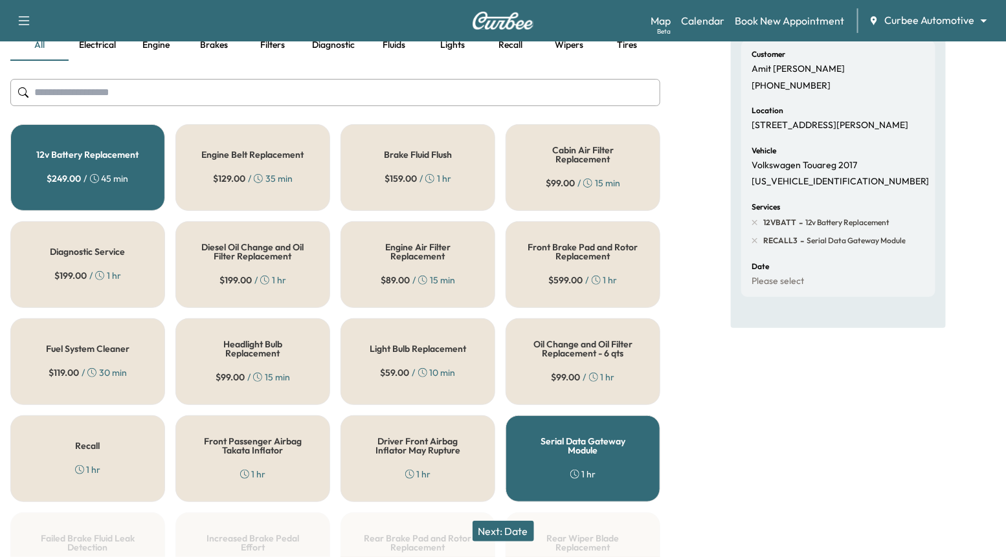
click at [502, 530] on button "Next: Date" at bounding box center [502, 531] width 61 height 21
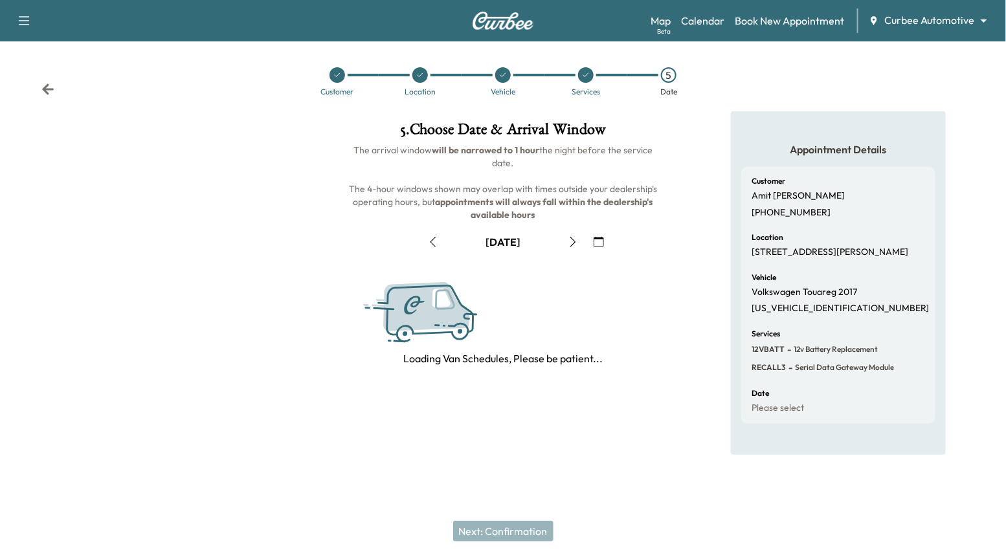
scroll to position [0, 0]
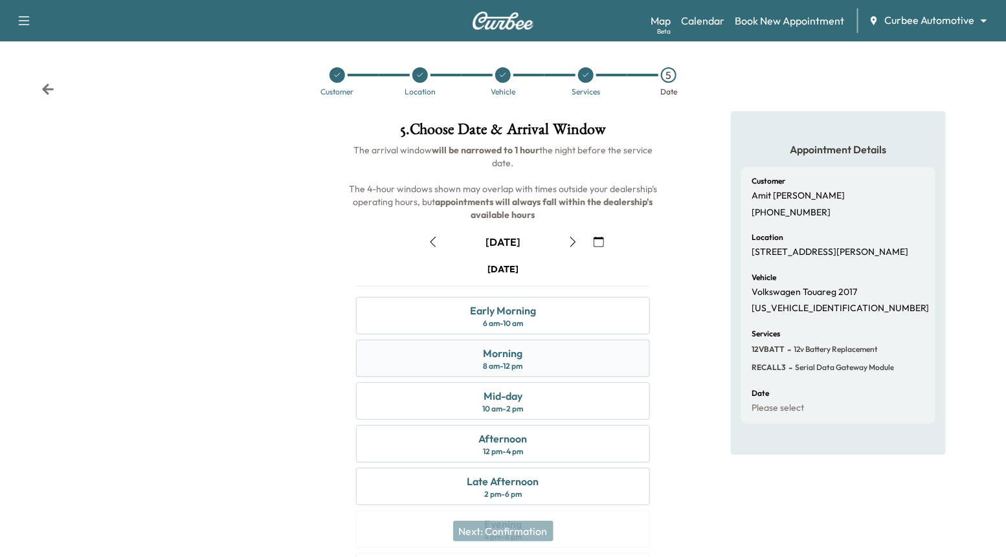
click at [542, 353] on div "Morning 8 am - 12 pm" at bounding box center [503, 359] width 294 height 38
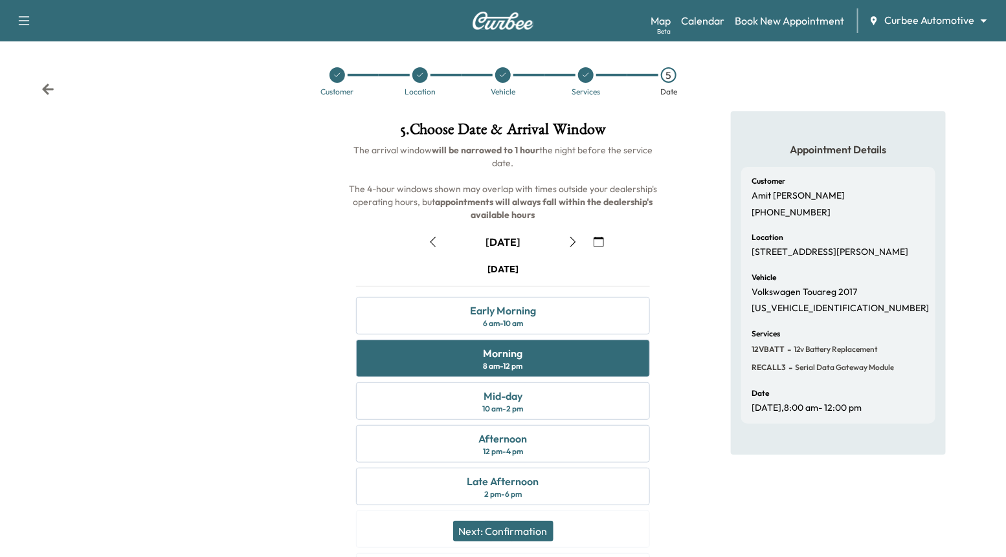
click at [522, 528] on button "Next: Confirmation" at bounding box center [503, 531] width 100 height 21
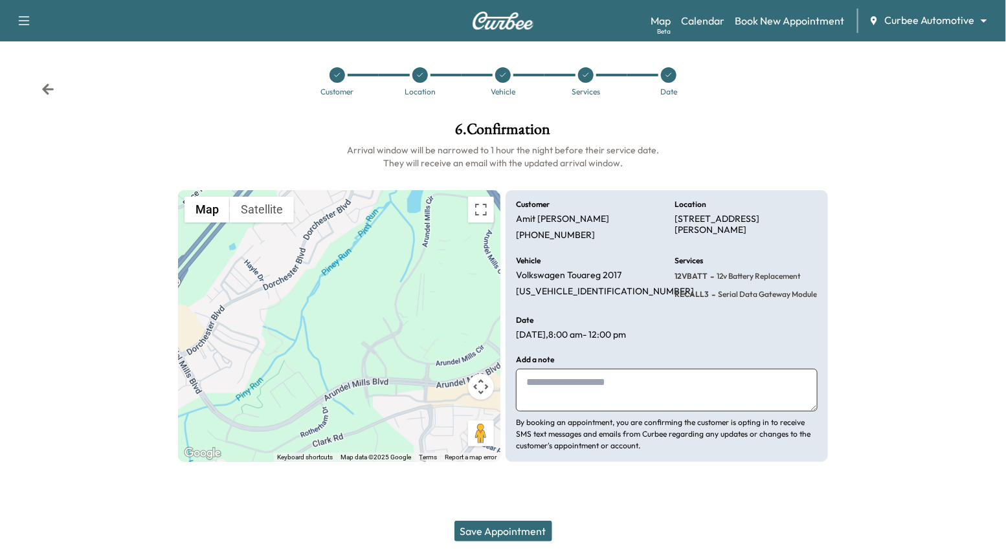
click at [515, 533] on button "Save Appointment" at bounding box center [503, 531] width 98 height 21
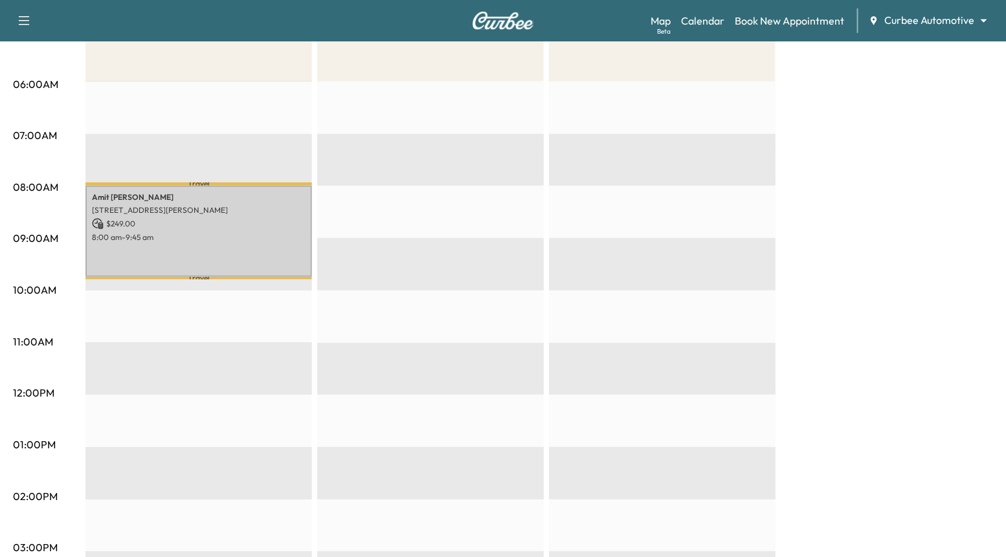
scroll to position [227, 0]
